Goal: Book appointment/travel/reservation

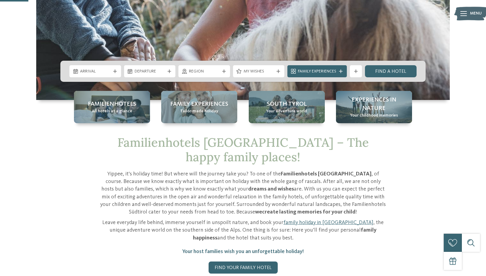
scroll to position [161, 0]
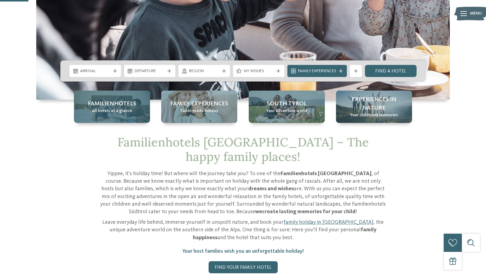
click at [108, 106] on span "Familienhotels" at bounding box center [112, 104] width 48 height 8
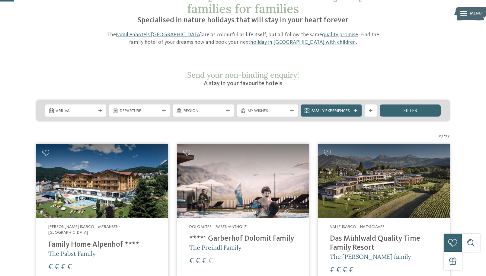
scroll to position [50, 0]
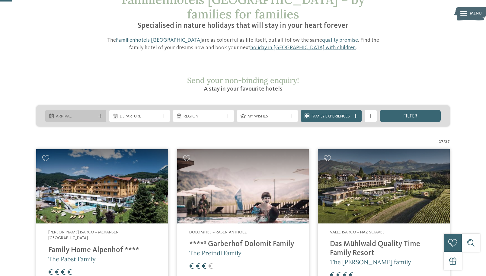
click at [102, 114] on icon at bounding box center [100, 116] width 4 height 4
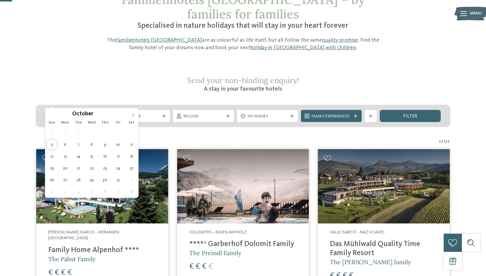
click at [130, 115] on span at bounding box center [133, 113] width 10 height 10
type div "30.12.2025"
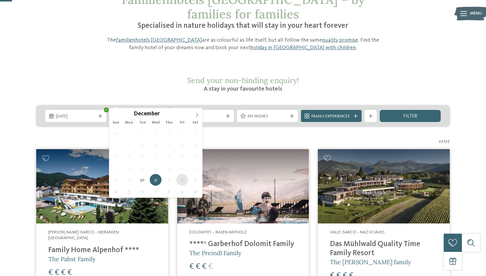
type div "02.01.2026"
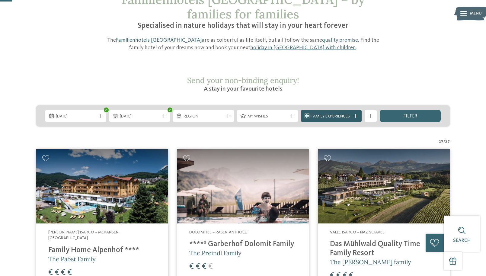
click at [332, 113] on span "Family Experiences" at bounding box center [332, 116] width 40 height 6
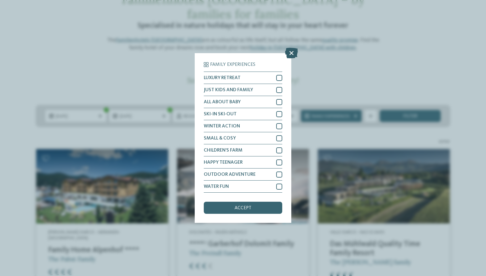
click at [293, 52] on icon at bounding box center [291, 53] width 13 height 11
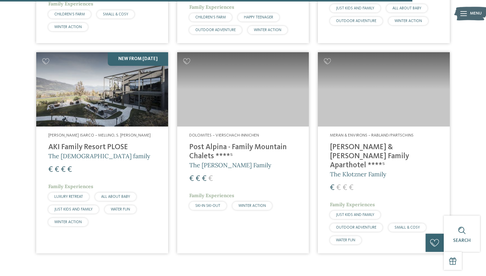
scroll to position [1735, 0]
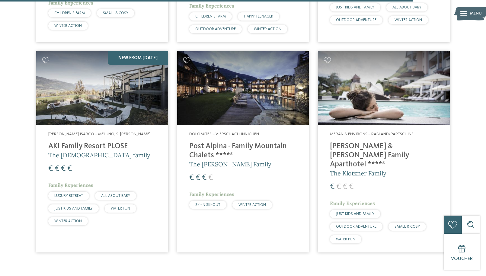
click at [249, 142] on h4 "Post Alpina - Family Mountain Chalets ****ˢ" at bounding box center [243, 151] width 108 height 18
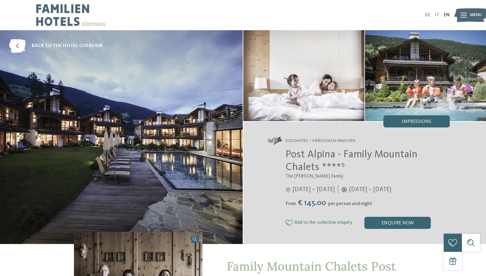
click at [428, 14] on link "DE" at bounding box center [428, 15] width 6 height 5
